Goal: Information Seeking & Learning: Learn about a topic

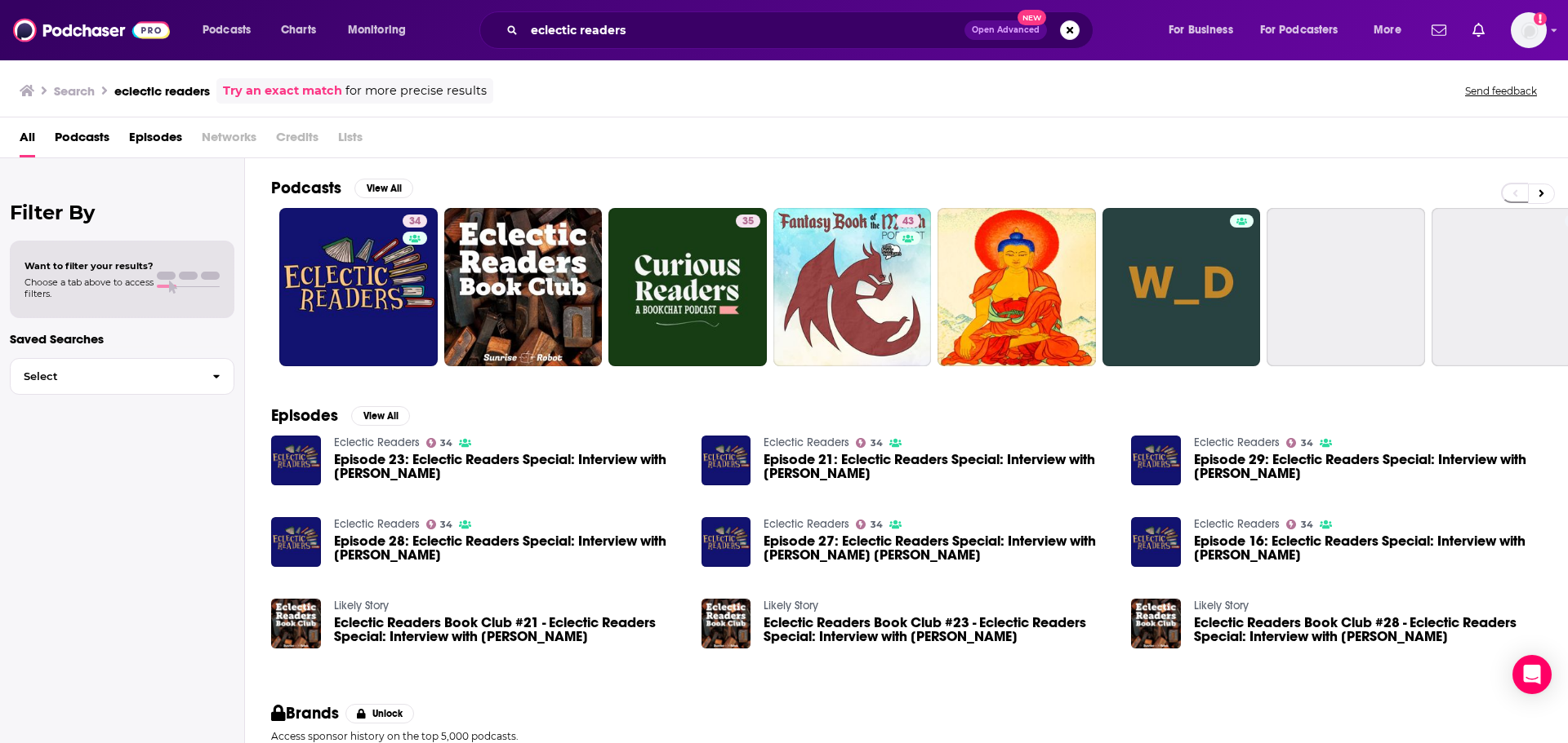
scroll to position [125, 0]
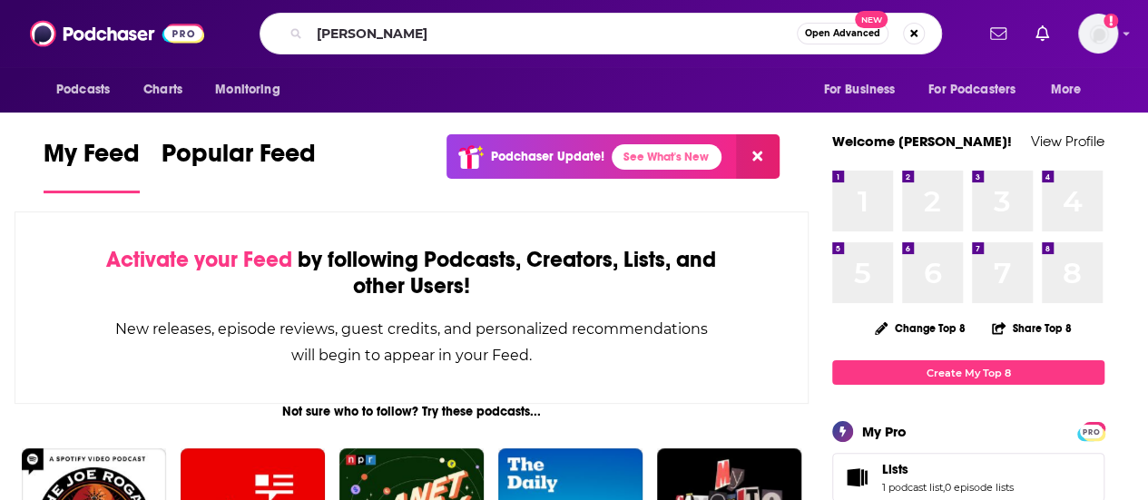
type input "[PERSON_NAME]"
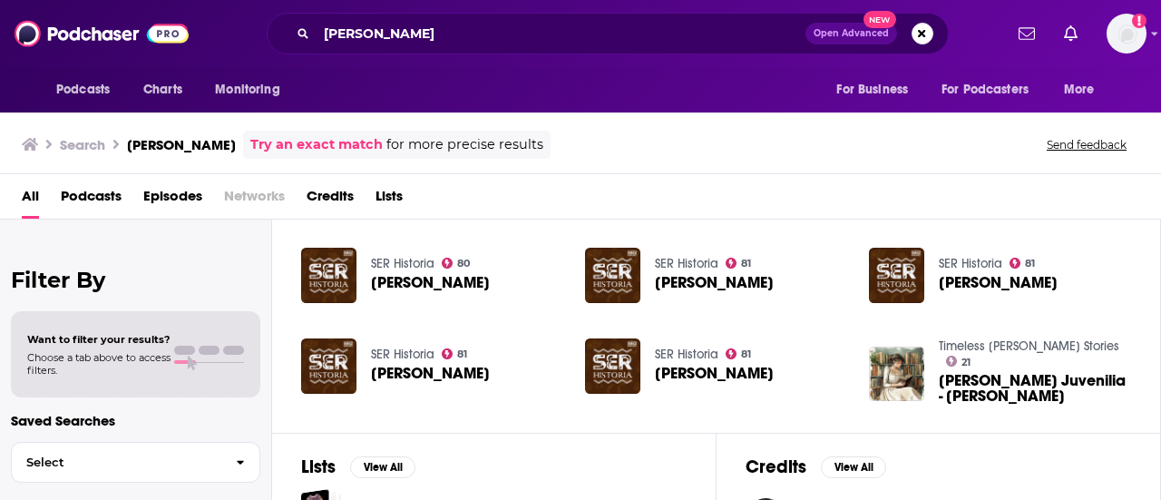
scroll to position [454, 0]
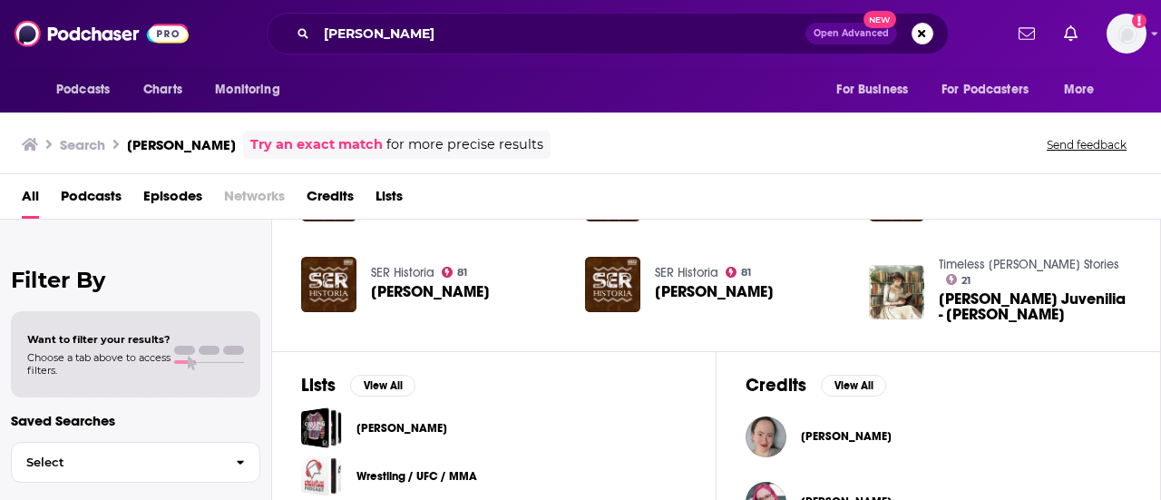
click at [24, 199] on span "All" at bounding box center [30, 199] width 17 height 37
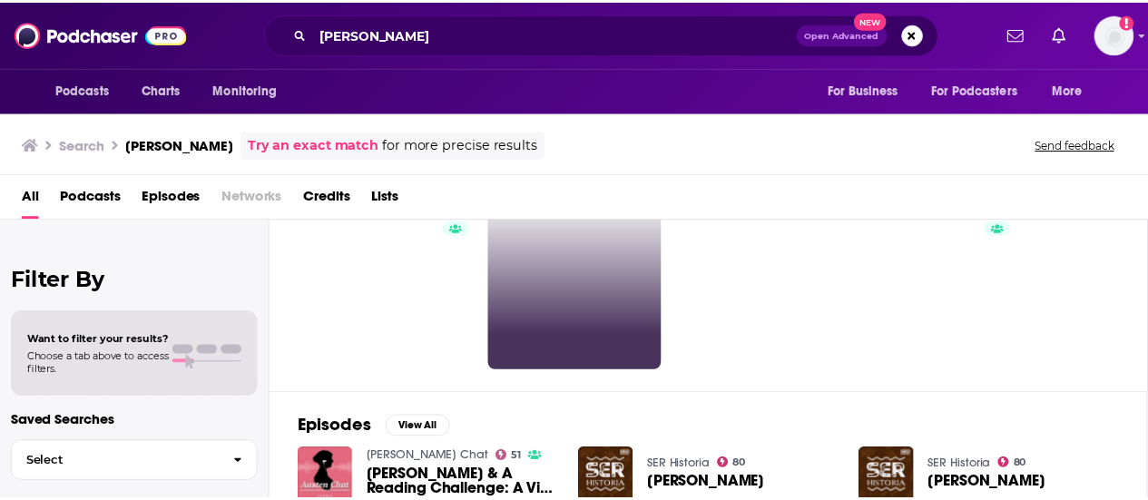
scroll to position [0, 0]
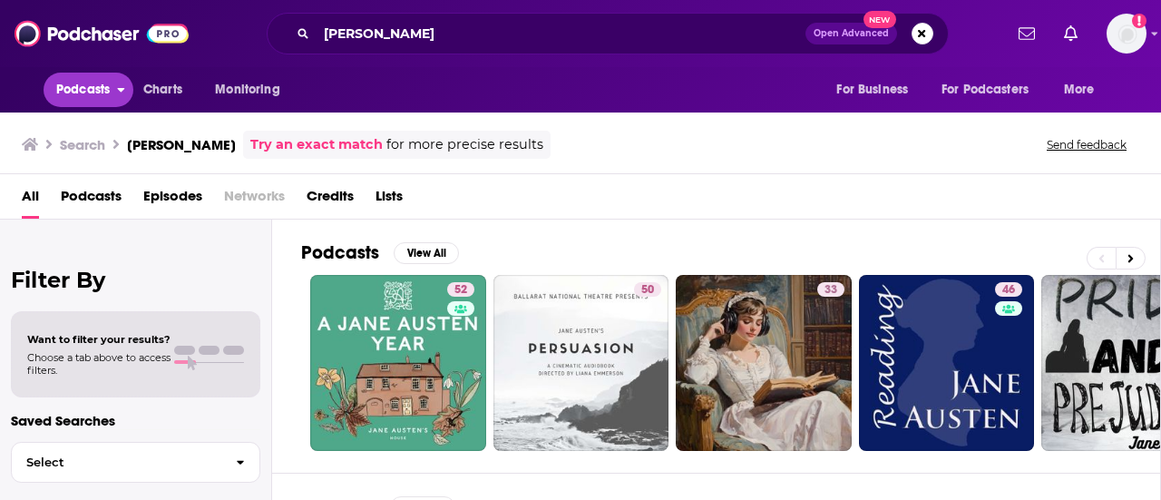
click at [90, 85] on span "Podcasts" at bounding box center [83, 89] width 54 height 25
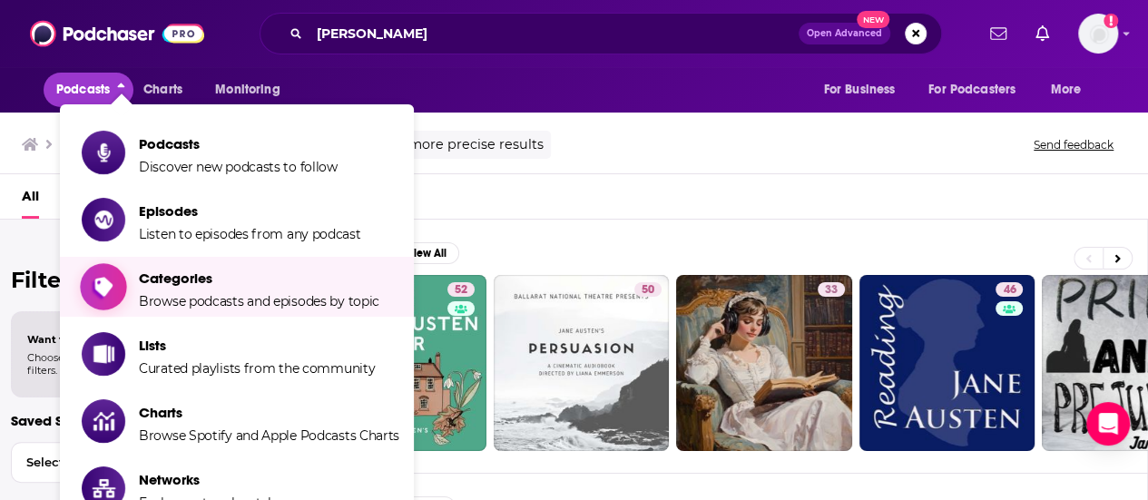
click at [198, 289] on span "Categories Browse podcasts and episodes by topic" at bounding box center [259, 286] width 240 height 45
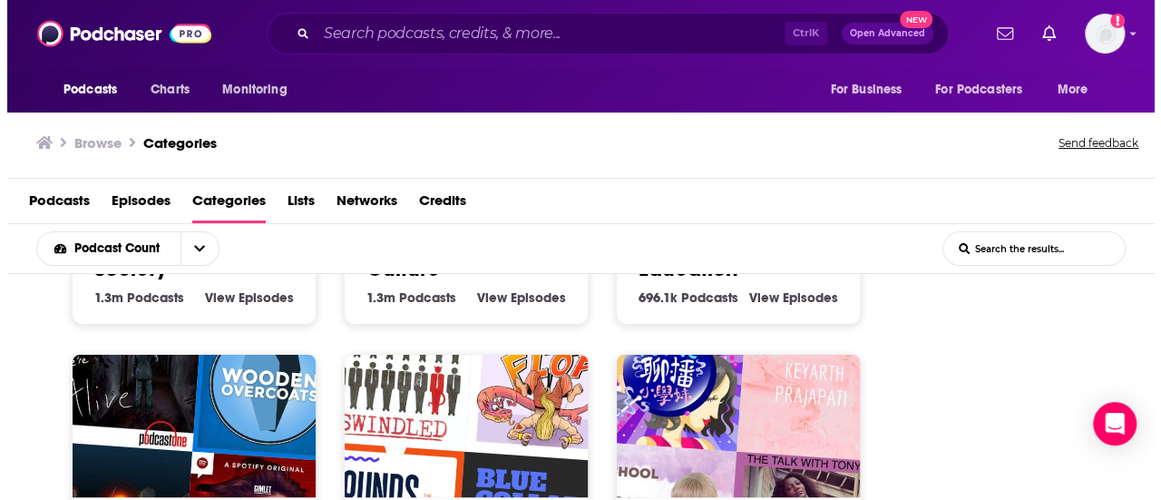
scroll to position [91, 0]
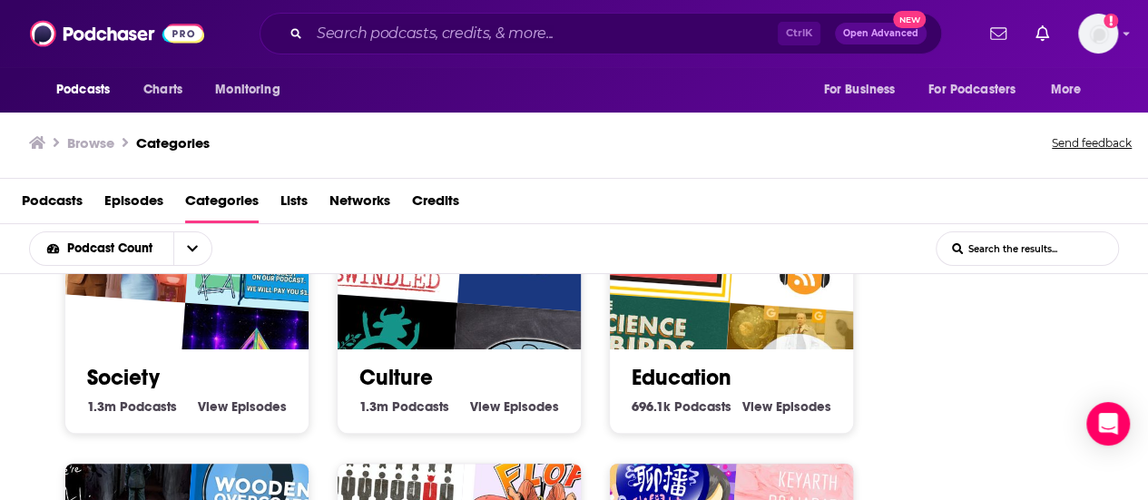
click at [723, 368] on link "Education" at bounding box center [681, 377] width 100 height 27
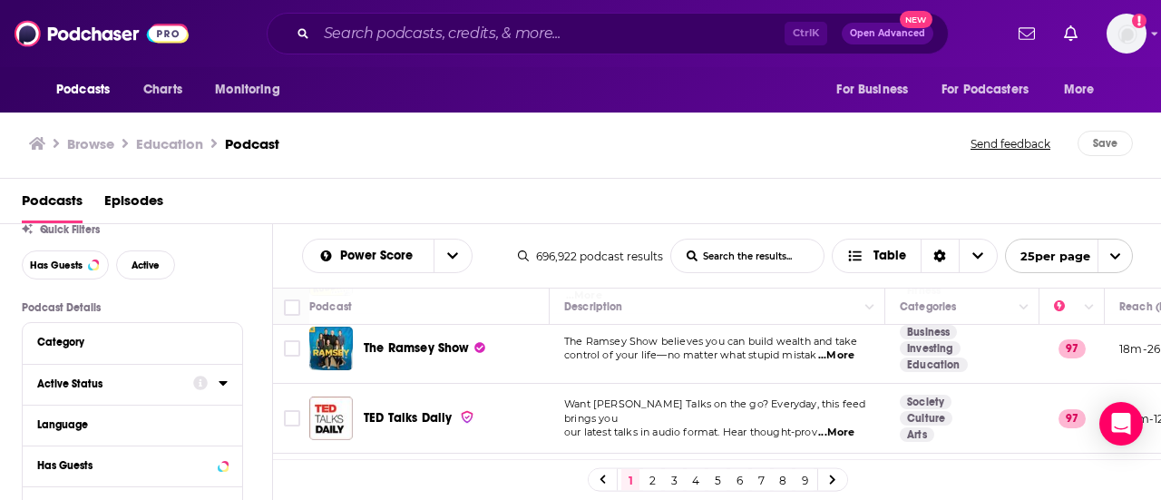
scroll to position [91, 0]
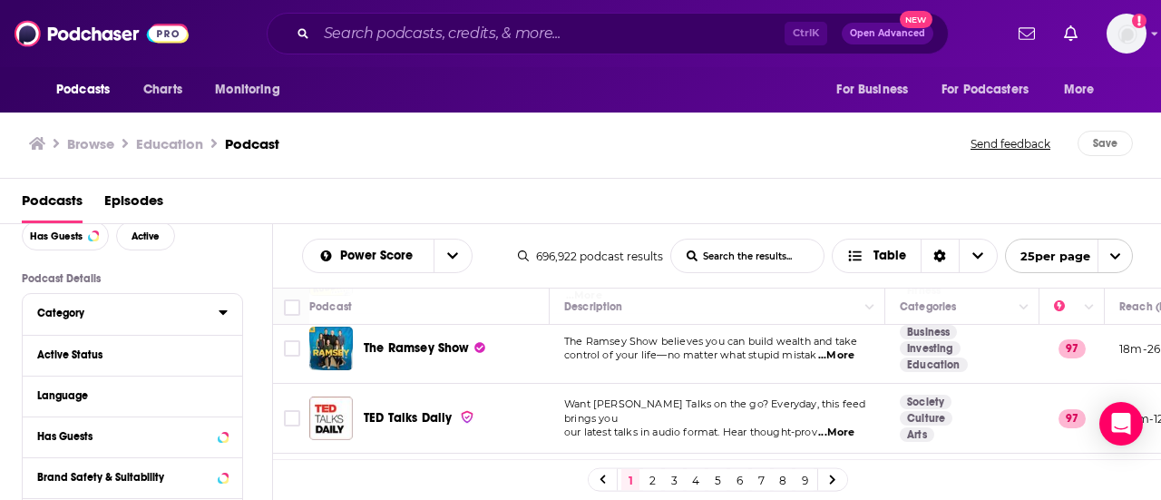
click at [224, 322] on div at bounding box center [223, 312] width 9 height 23
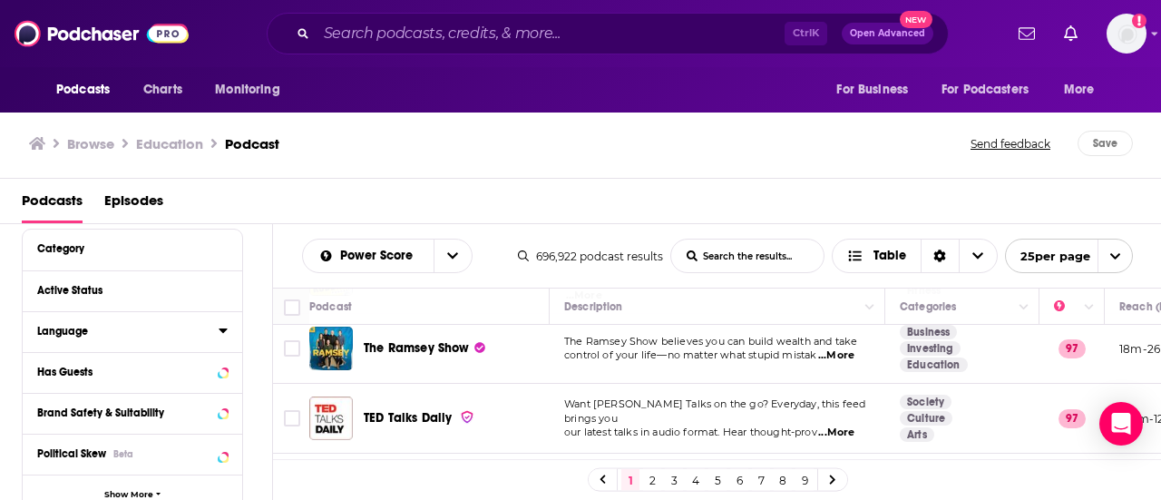
scroll to position [181, 0]
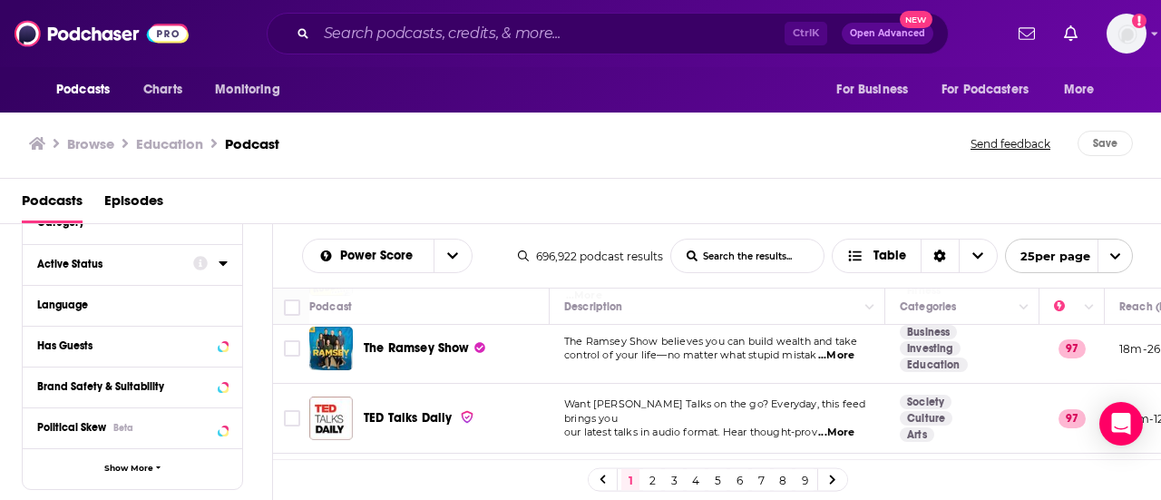
click at [220, 269] on icon at bounding box center [223, 263] width 9 height 15
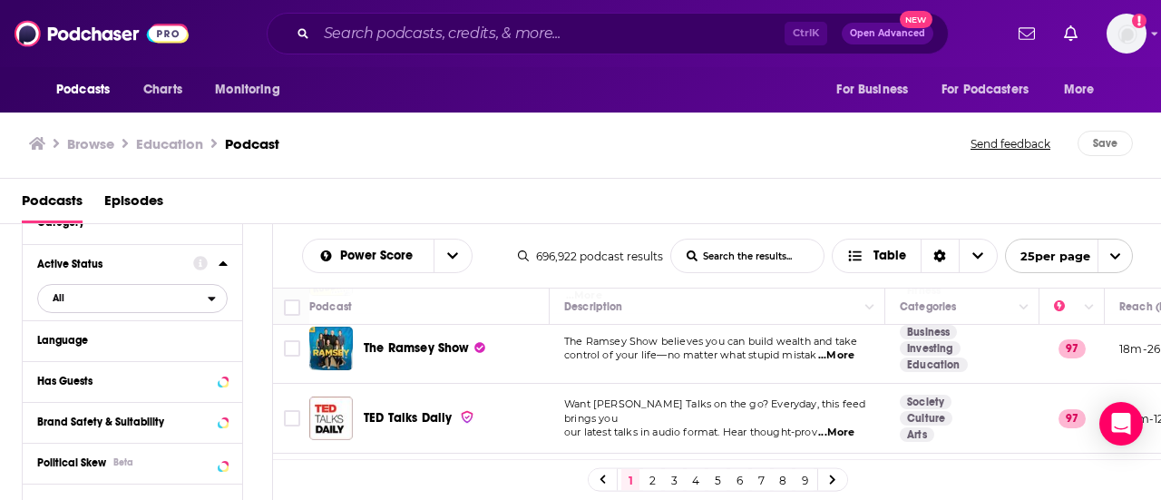
click at [152, 302] on span "All" at bounding box center [123, 298] width 170 height 24
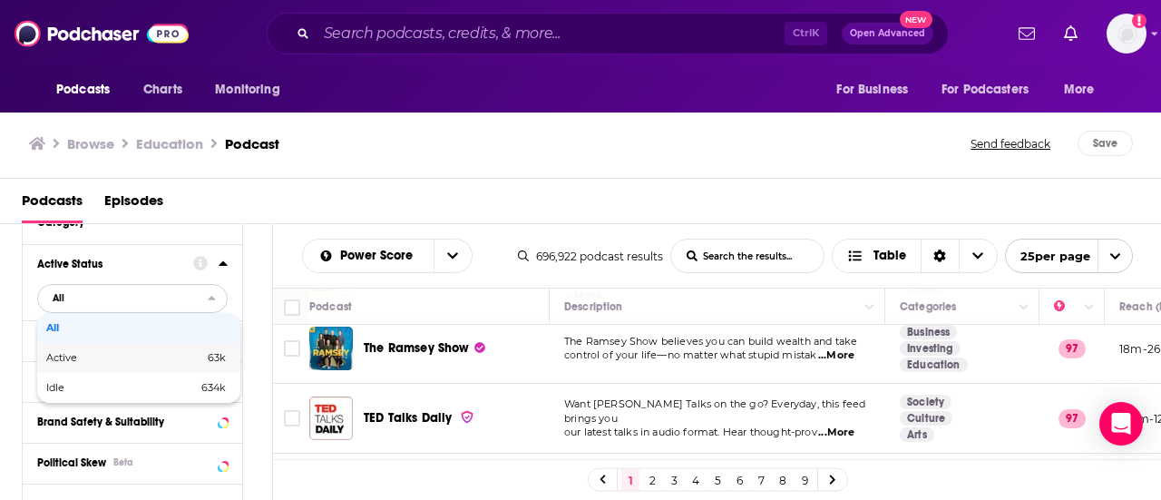
click at [151, 359] on span "63k" at bounding box center [183, 358] width 85 height 10
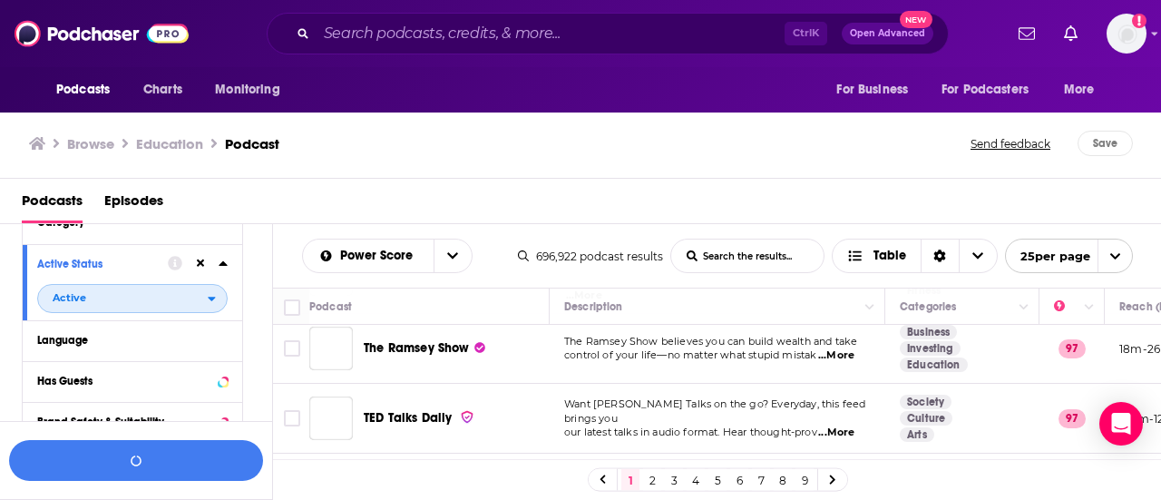
scroll to position [226, 0]
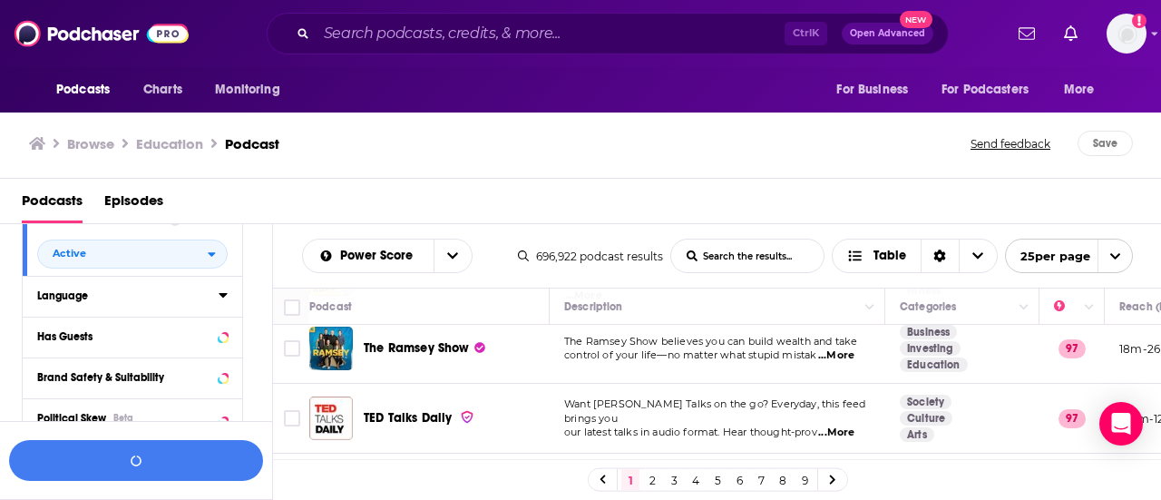
click at [222, 293] on icon at bounding box center [223, 295] width 8 height 5
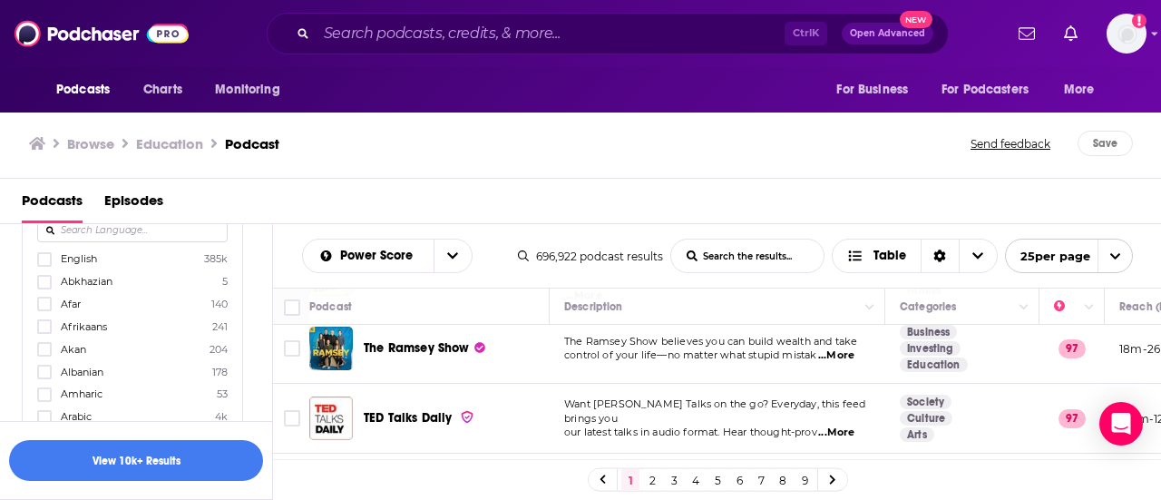
scroll to position [317, 0]
click at [46, 266] on icon at bounding box center [44, 265] width 11 height 11
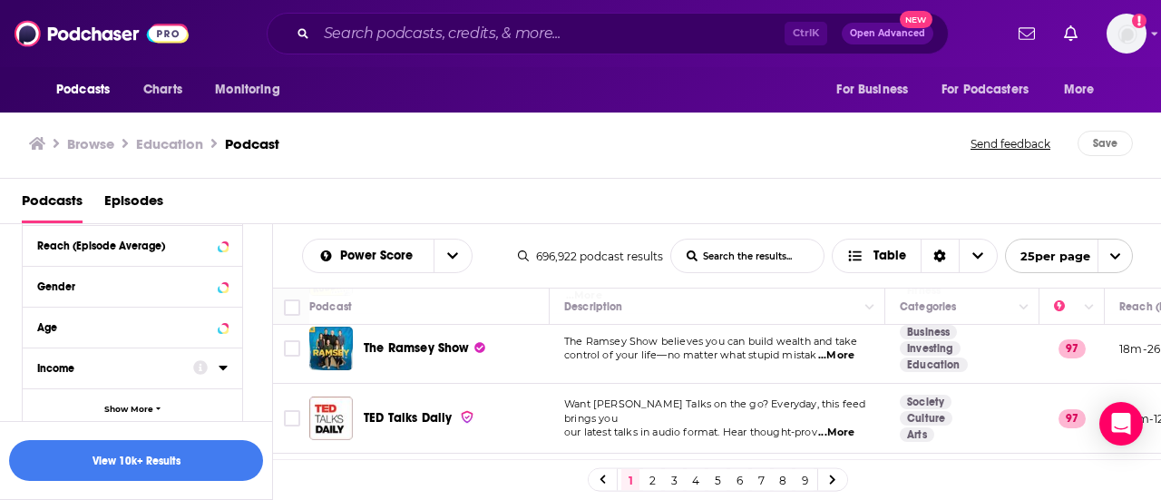
scroll to position [922, 0]
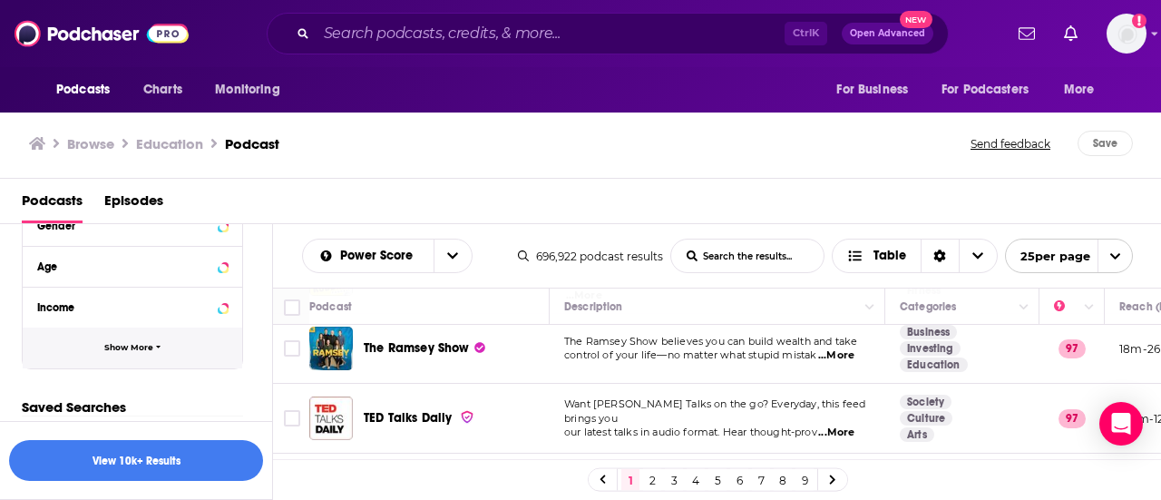
click at [144, 346] on span "Show More" at bounding box center [128, 348] width 49 height 10
click at [161, 349] on button "Show Less" at bounding box center [133, 347] width 220 height 41
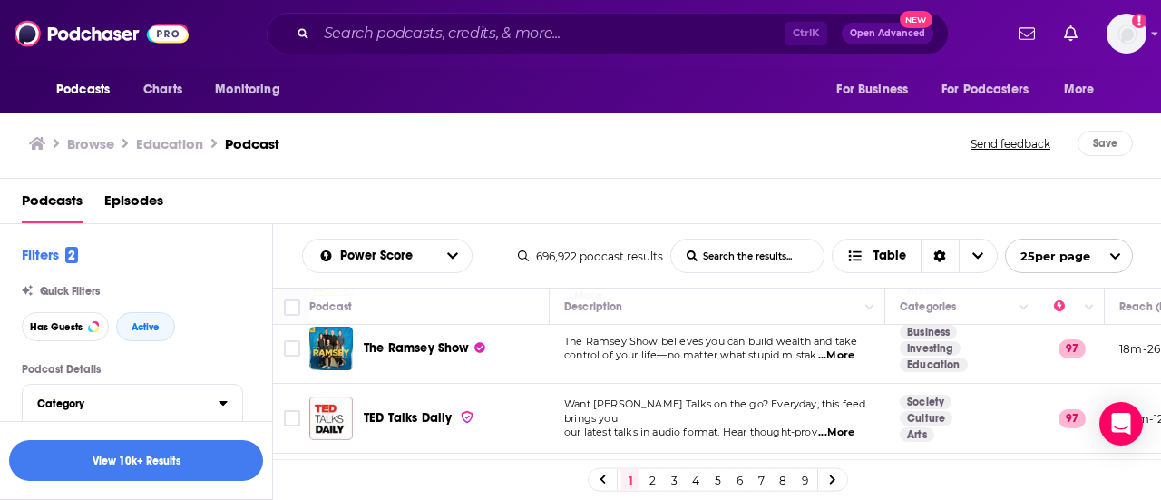
scroll to position [91, 0]
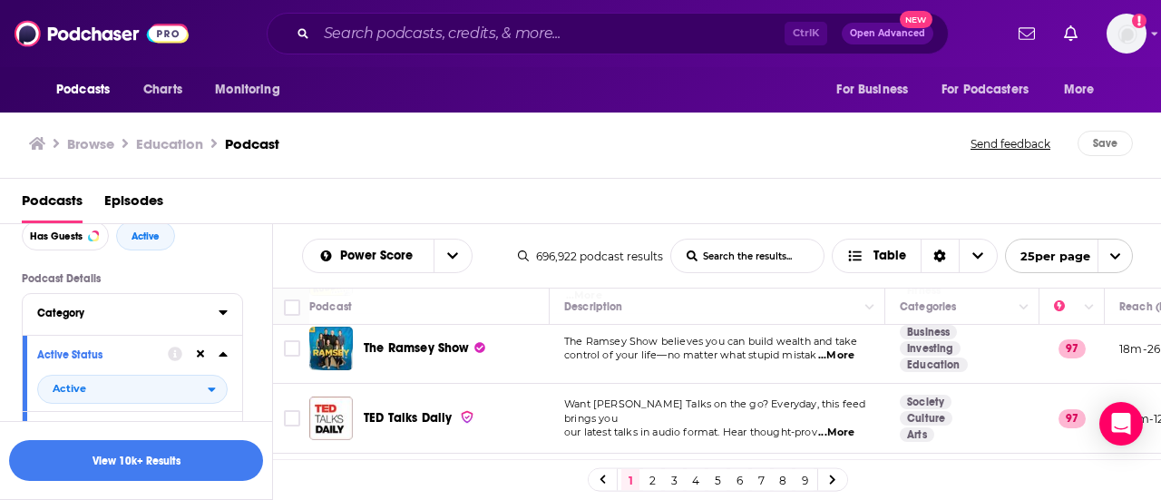
click at [220, 319] on icon at bounding box center [223, 312] width 9 height 15
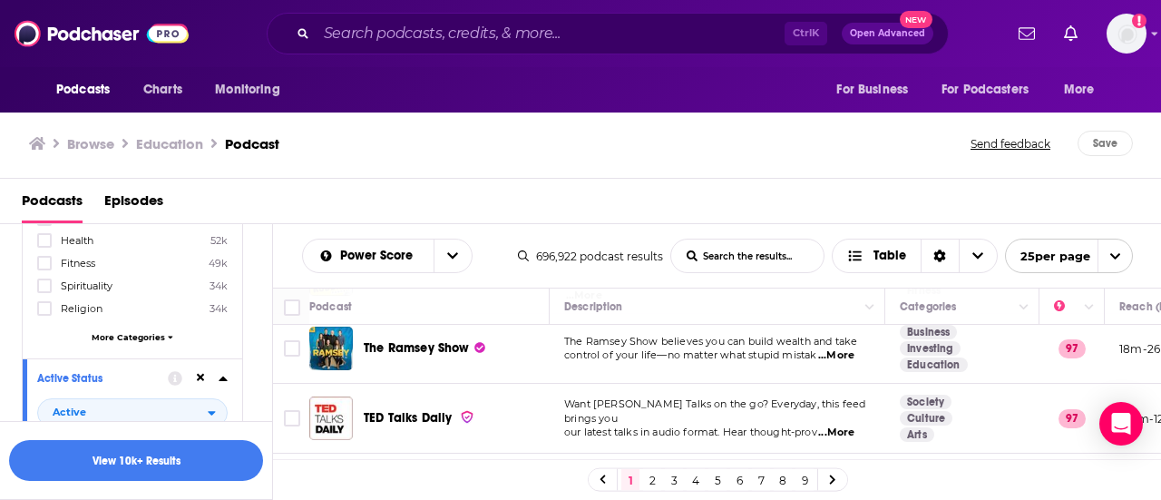
scroll to position [272, 0]
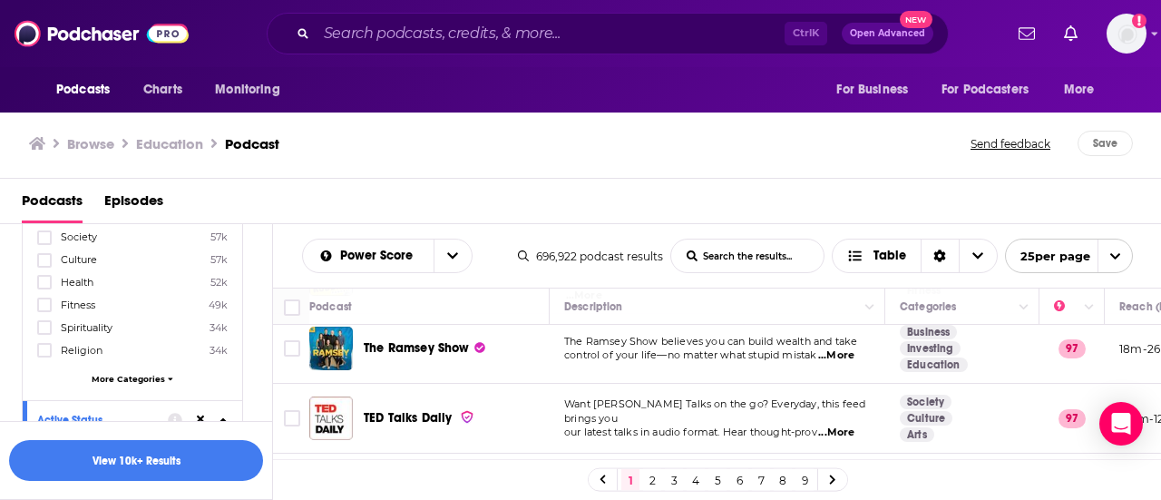
click at [152, 376] on span "More Categories" at bounding box center [128, 379] width 73 height 10
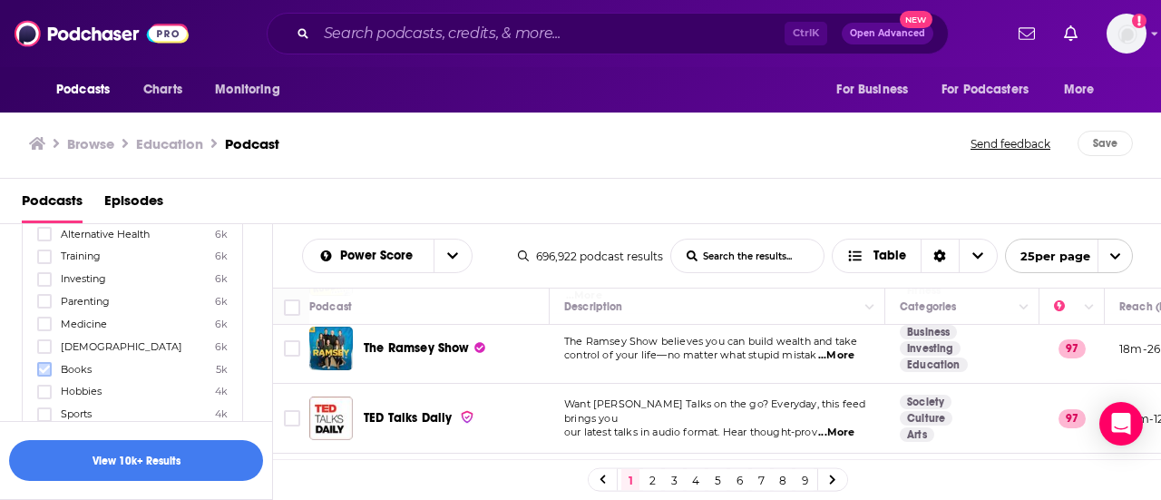
click at [39, 364] on icon at bounding box center [44, 369] width 11 height 11
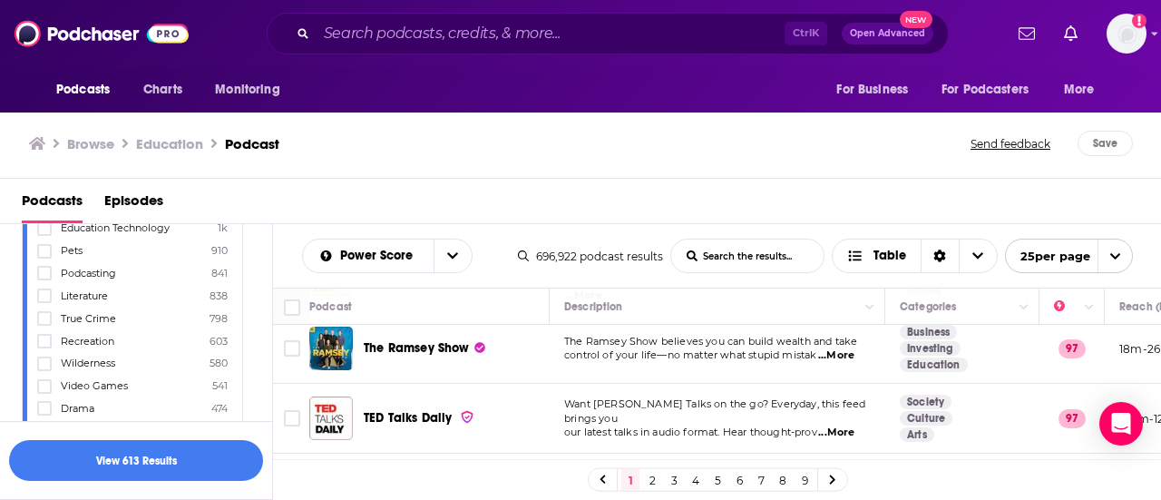
scroll to position [1633, 0]
drag, startPoint x: 47, startPoint y: 343, endPoint x: 69, endPoint y: 337, distance: 22.4
click at [44, 381] on icon at bounding box center [44, 386] width 11 height 11
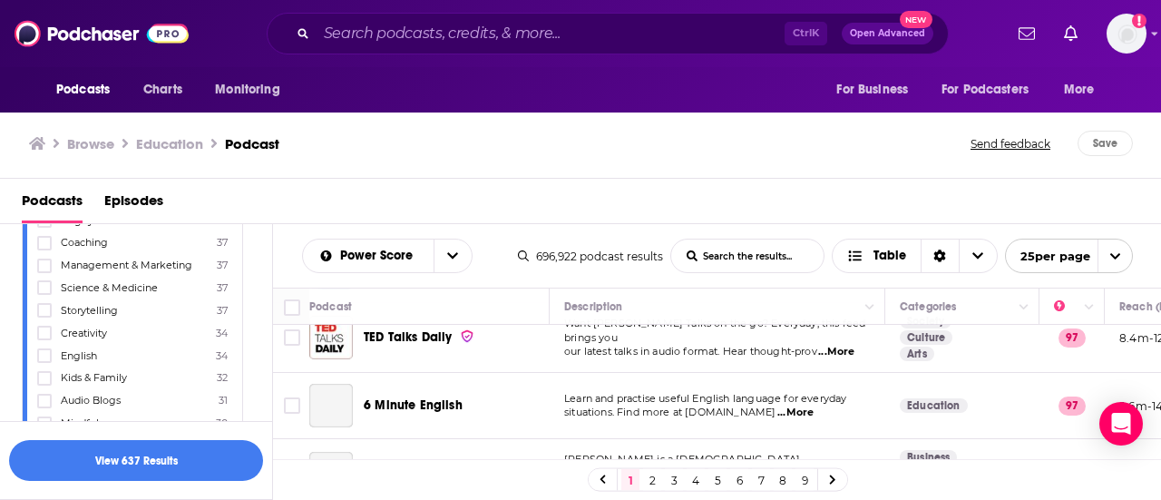
scroll to position [272, 0]
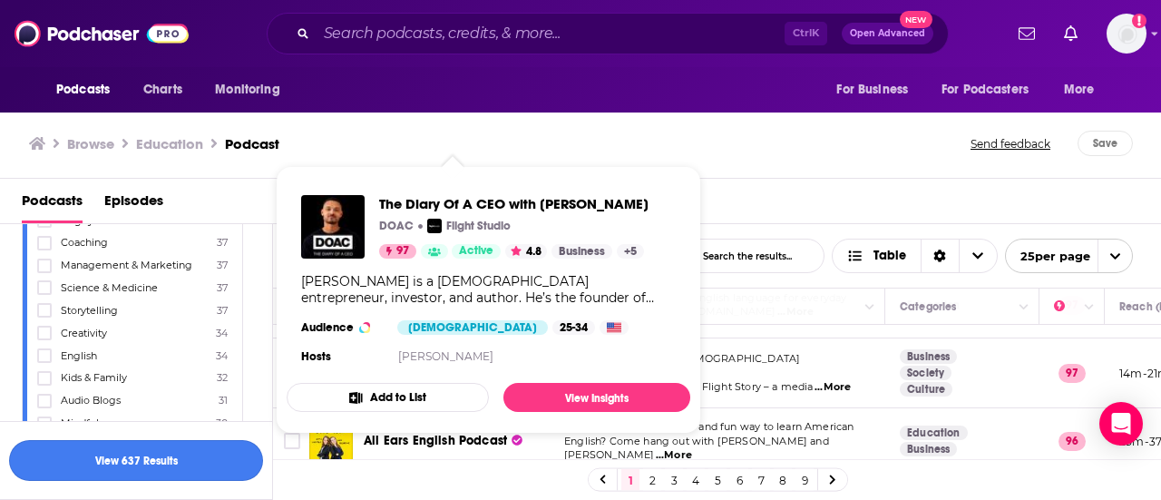
click at [201, 457] on button "View 637 Results" at bounding box center [136, 460] width 254 height 41
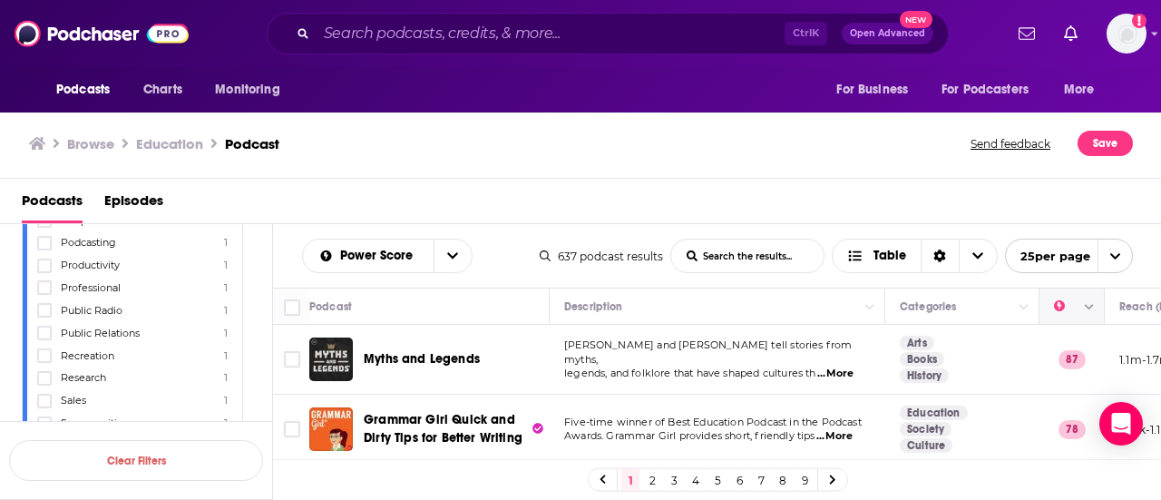
click at [1077, 315] on icon "Move" at bounding box center [1071, 307] width 22 height 22
click at [1089, 312] on button "Column Actions" at bounding box center [1090, 308] width 22 height 22
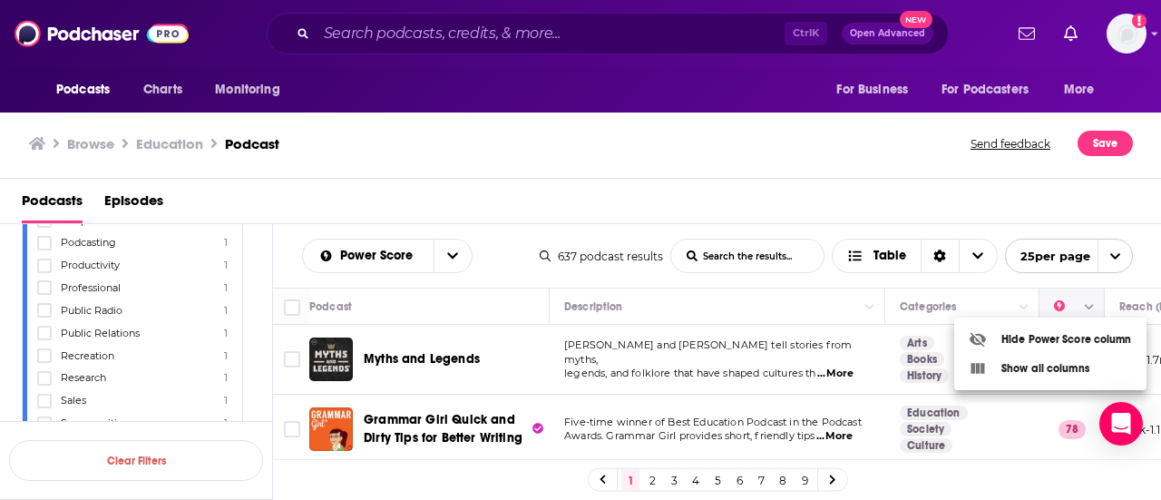
click at [1089, 312] on div at bounding box center [580, 250] width 1161 height 500
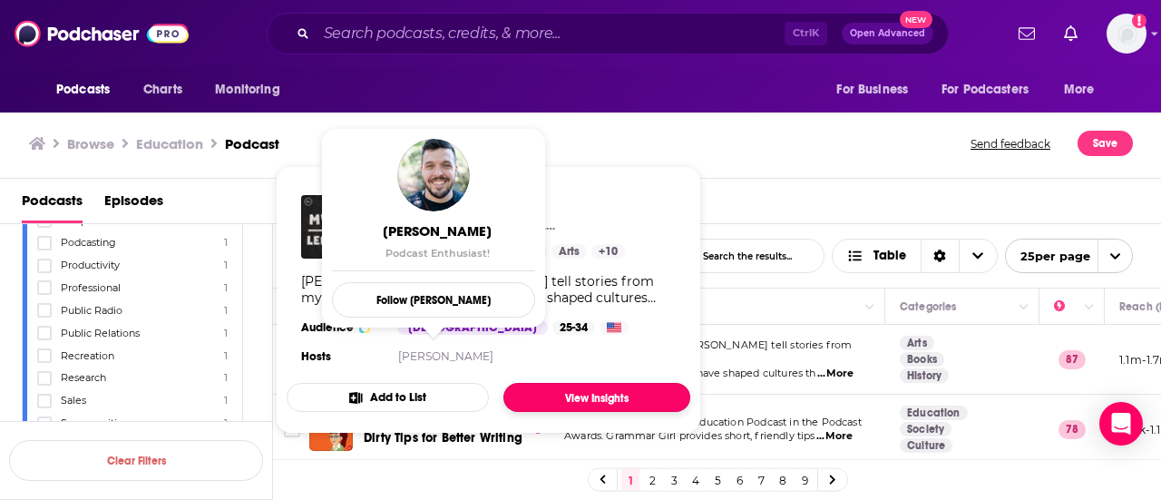
drag, startPoint x: 425, startPoint y: 361, endPoint x: 657, endPoint y: 395, distance: 233.8
click at [657, 395] on link "View Insights" at bounding box center [596, 397] width 187 height 29
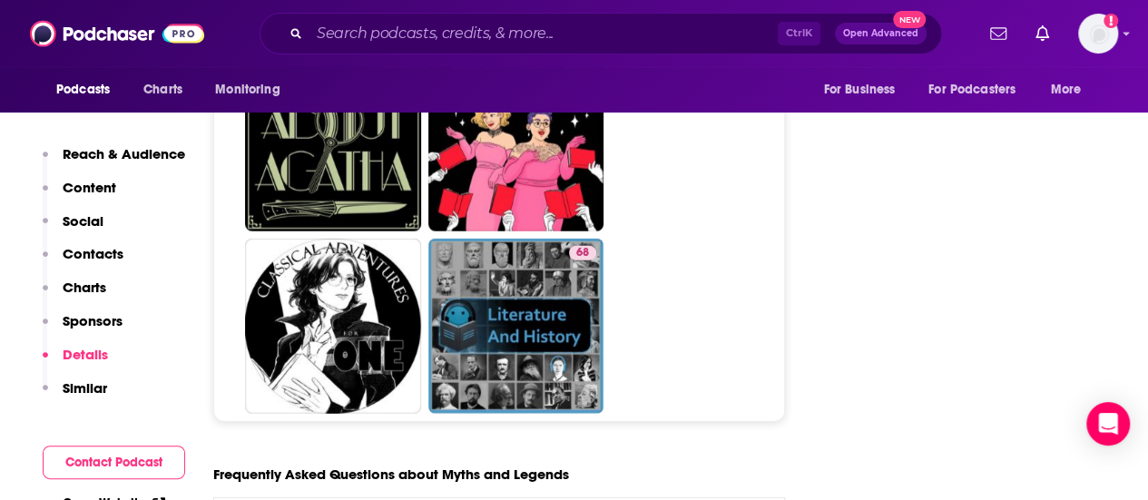
scroll to position [9344, 0]
